Goal: Book appointment/travel/reservation

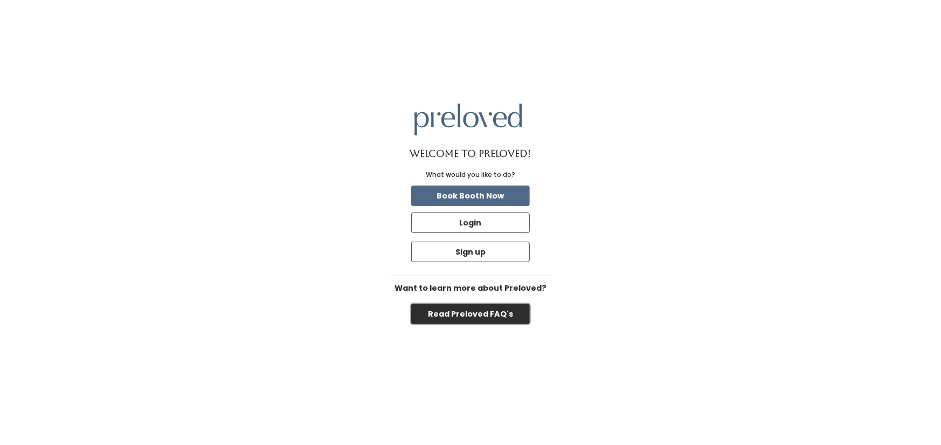
click at [485, 313] on button "Read Preloved FAQ's" at bounding box center [470, 314] width 119 height 20
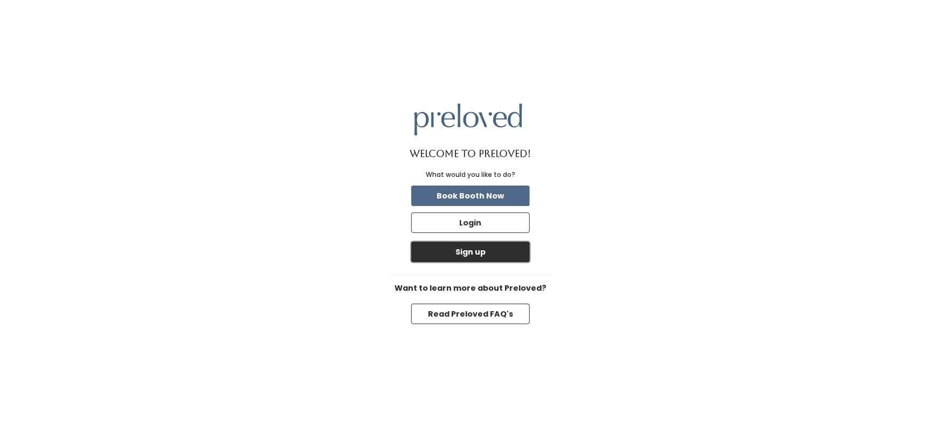
click at [468, 251] on button "Sign up" at bounding box center [470, 252] width 119 height 20
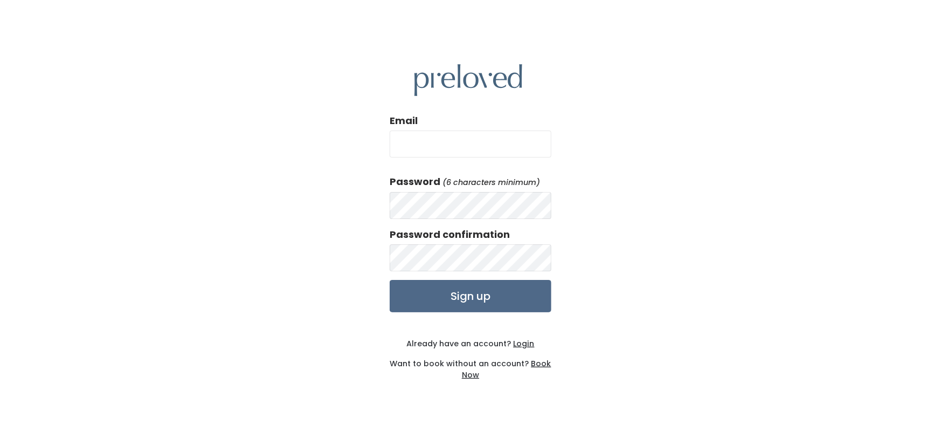
click at [472, 147] on input "Email" at bounding box center [471, 143] width 162 height 27
type input "[EMAIL_ADDRESS][DOMAIN_NAME]"
click at [475, 301] on input "Sign up" at bounding box center [471, 296] width 162 height 32
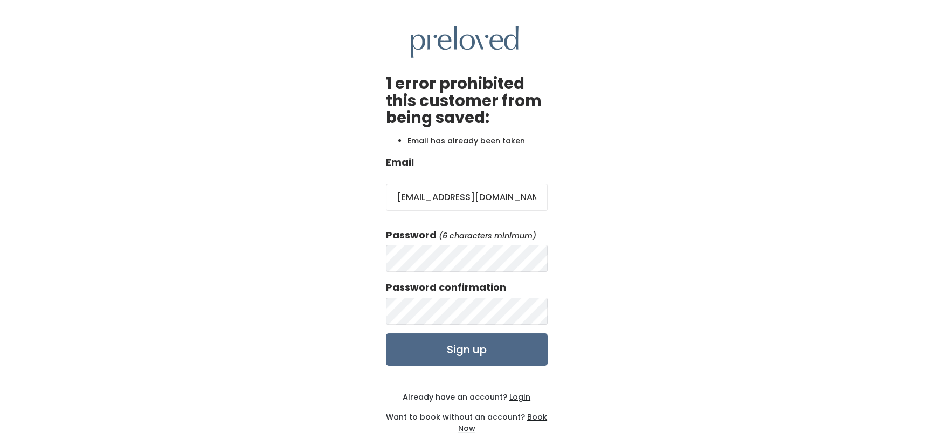
click at [522, 398] on u "Login" at bounding box center [519, 396] width 21 height 11
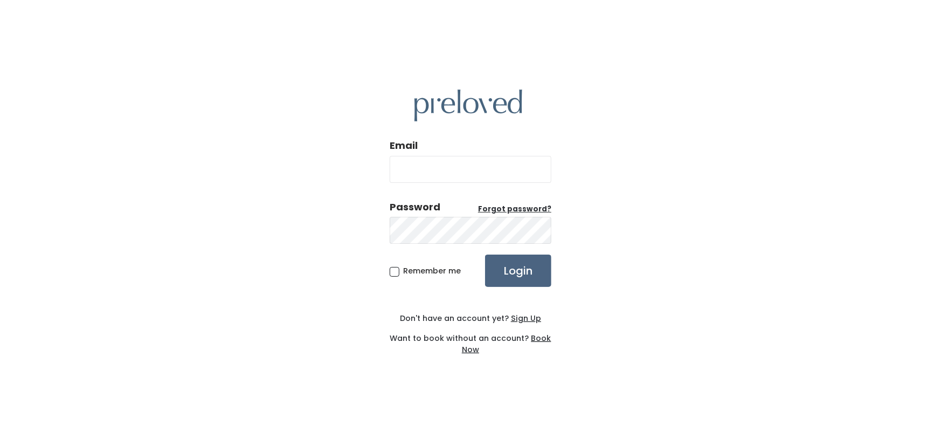
type input "[EMAIL_ADDRESS][DOMAIN_NAME]"
click at [514, 265] on input "Login" at bounding box center [518, 270] width 66 height 32
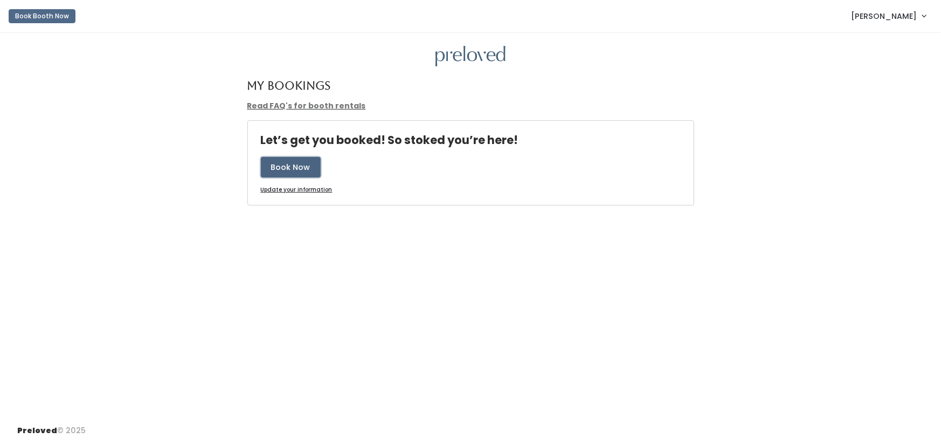
click at [295, 168] on button "Book Now" at bounding box center [291, 167] width 60 height 20
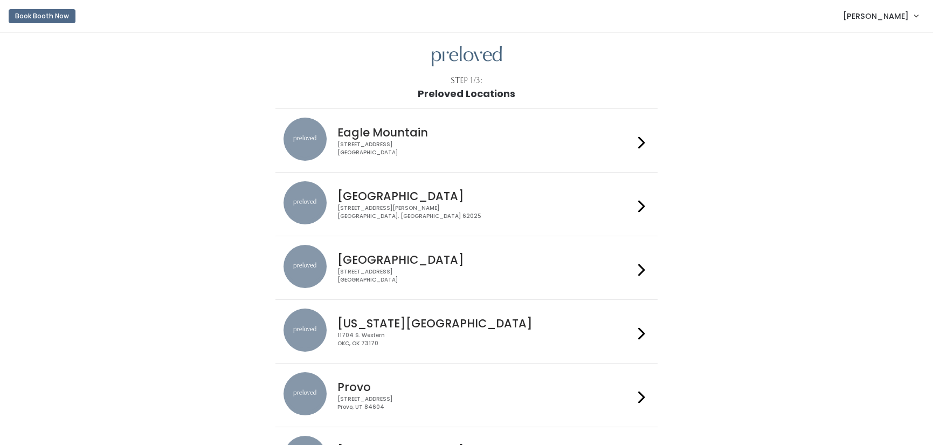
click at [646, 142] on div at bounding box center [642, 141] width 16 height 46
